Goal: Check status: Check status

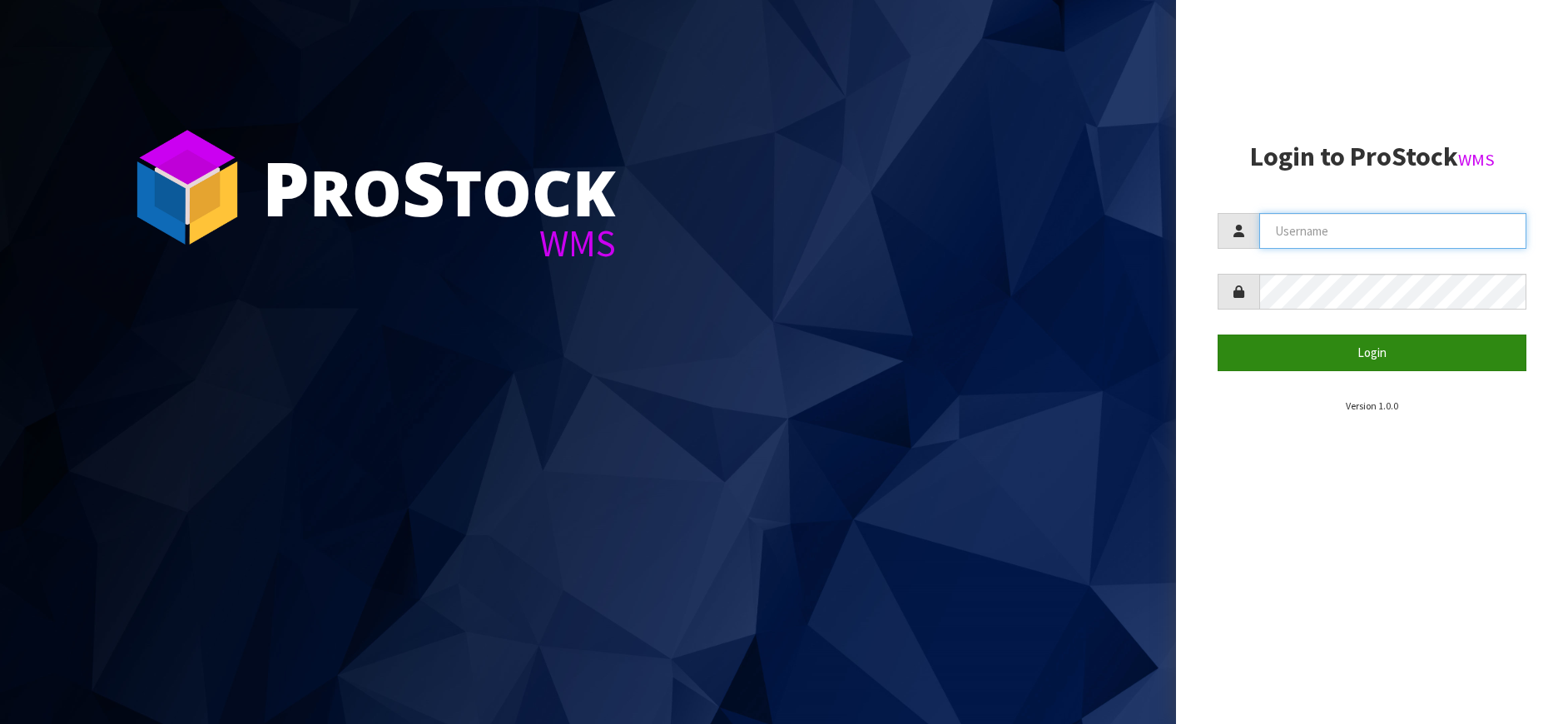
type input "[PERSON_NAME][EMAIL_ADDRESS][DOMAIN_NAME]"
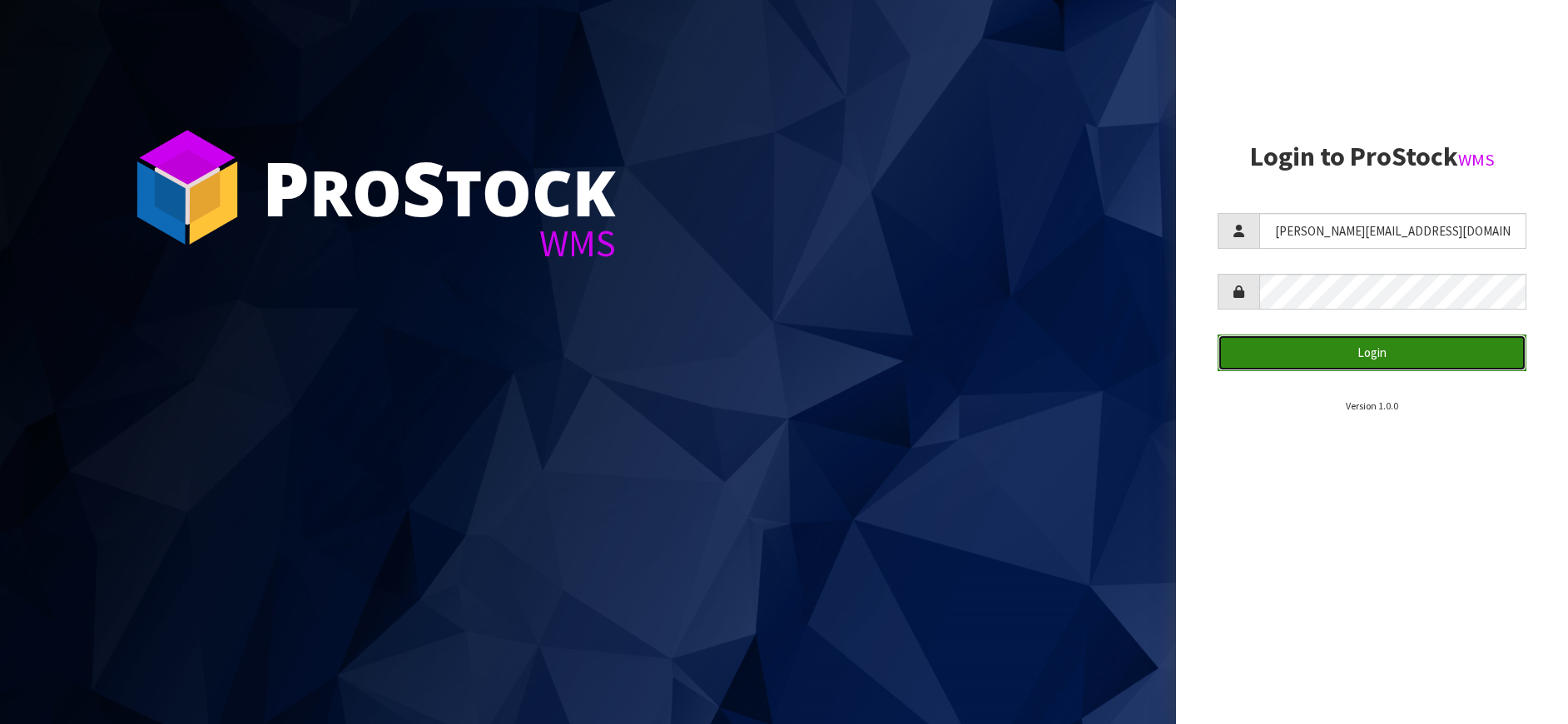
click at [1448, 367] on button "Login" at bounding box center [1371, 352] width 308 height 36
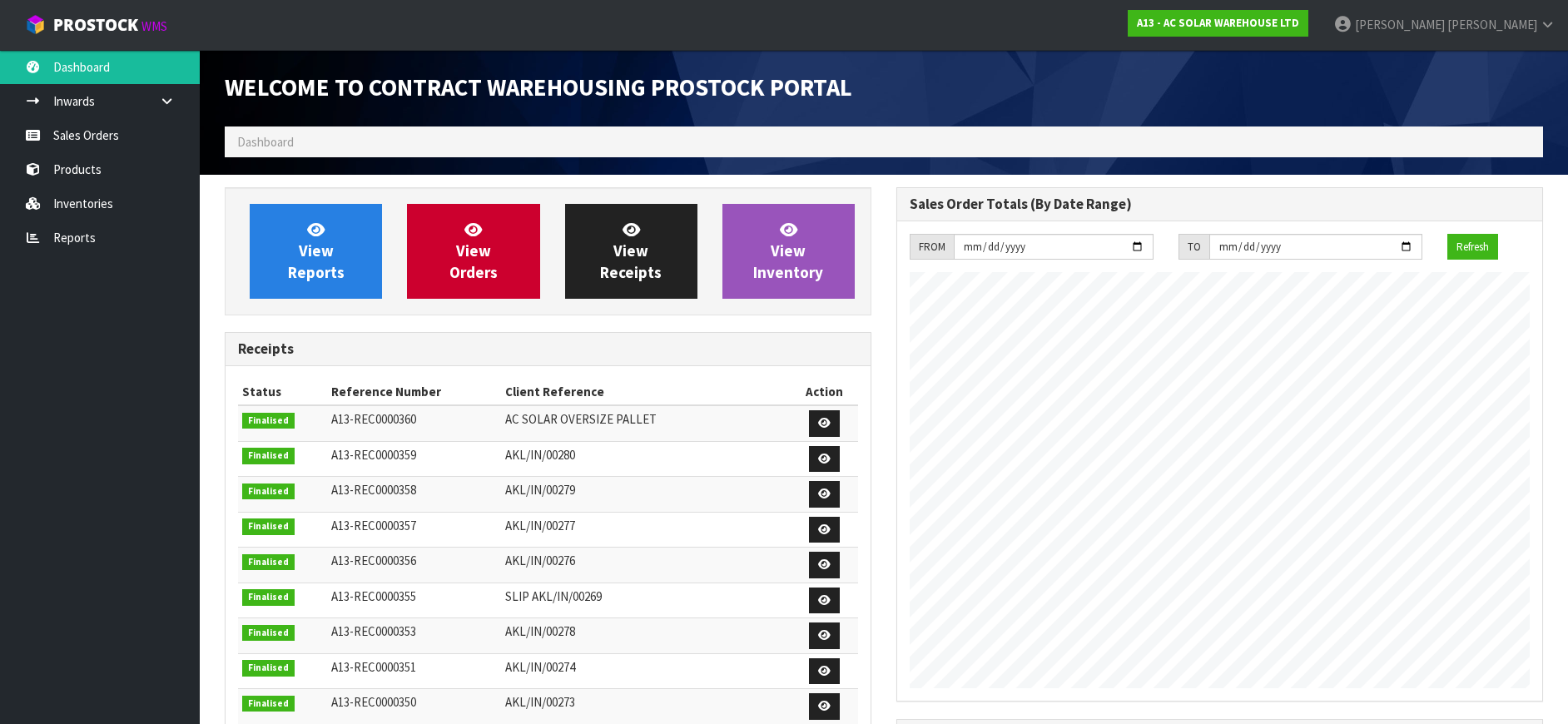
scroll to position [976, 672]
click at [137, 138] on link "Sales Orders" at bounding box center [100, 134] width 200 height 34
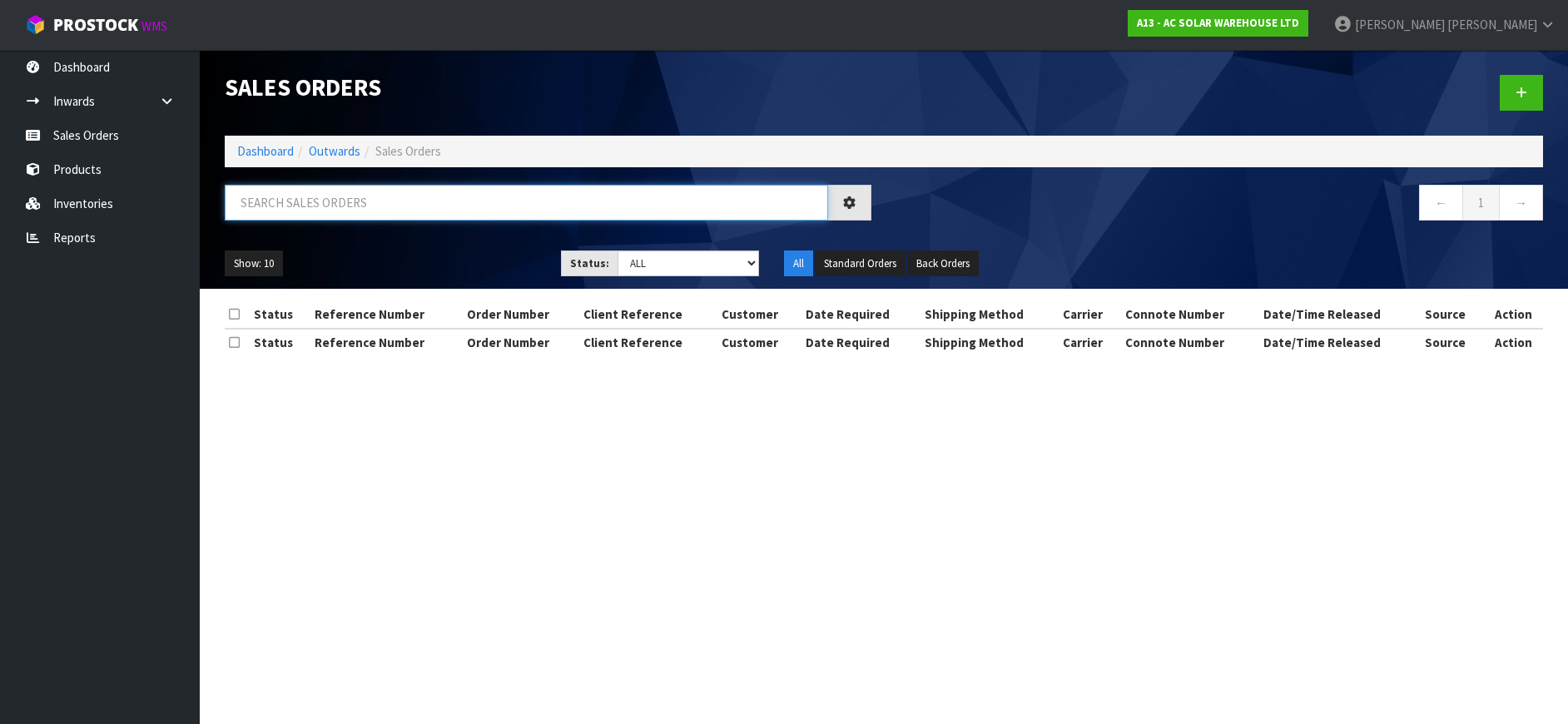
drag, startPoint x: 339, startPoint y: 194, endPoint x: 367, endPoint y: 201, distance: 28.9
click at [345, 196] on input "text" at bounding box center [526, 202] width 604 height 36
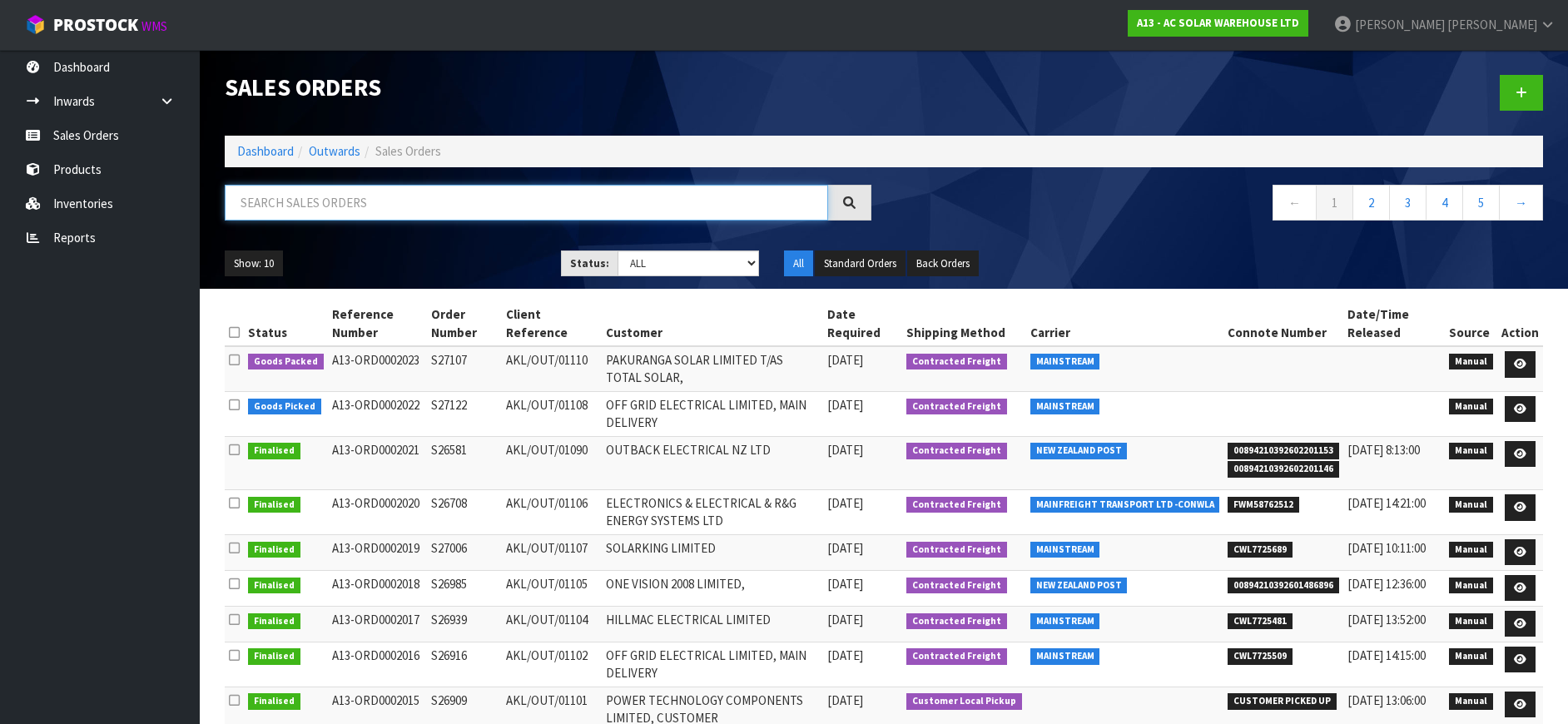
paste input "S27122"
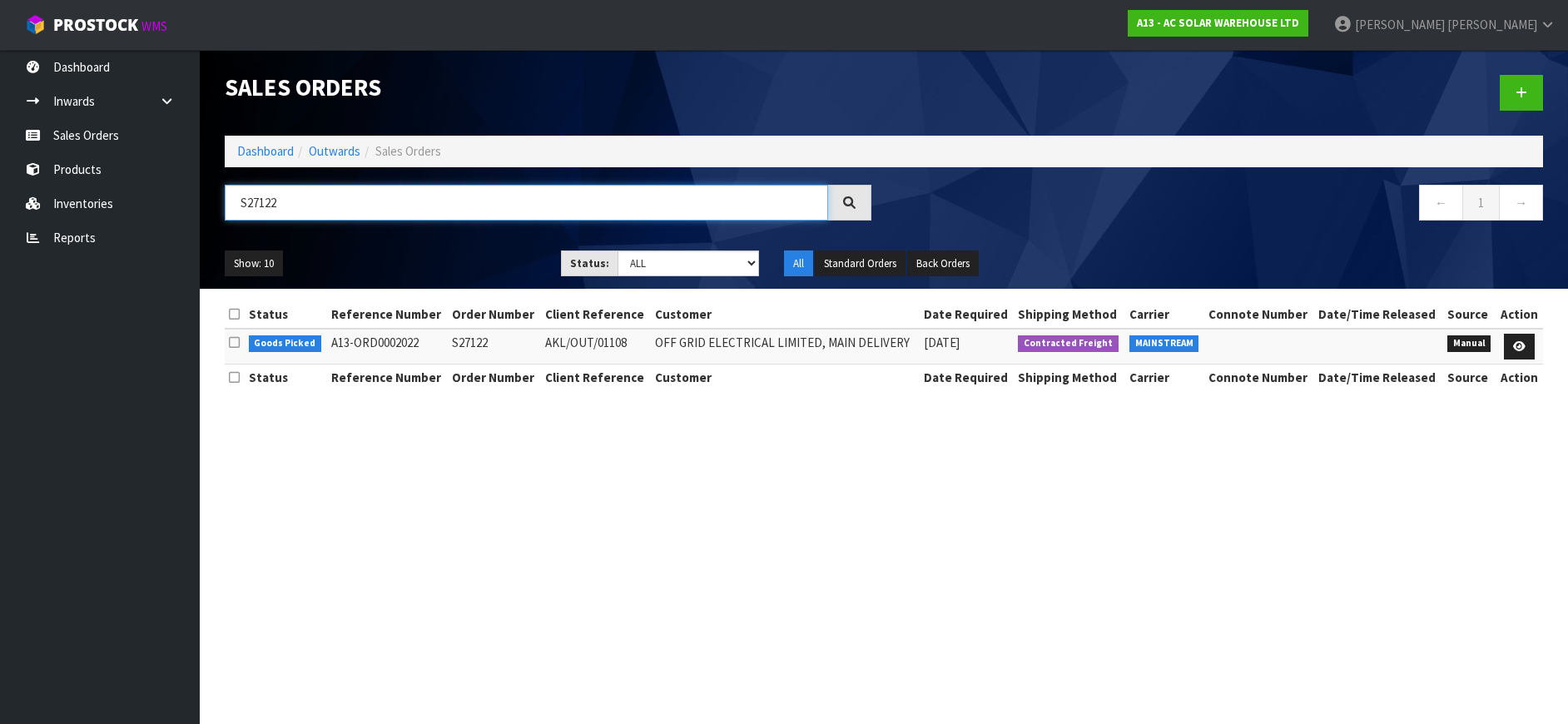
type input "S27122"
